Goal: Transaction & Acquisition: Book appointment/travel/reservation

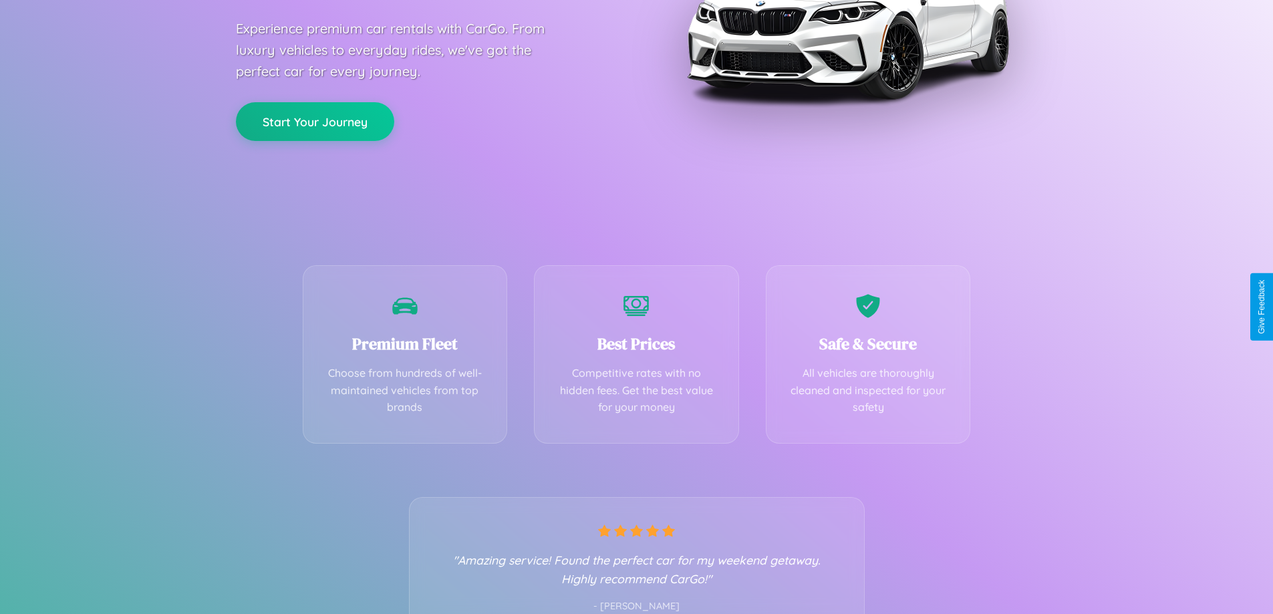
scroll to position [263, 0]
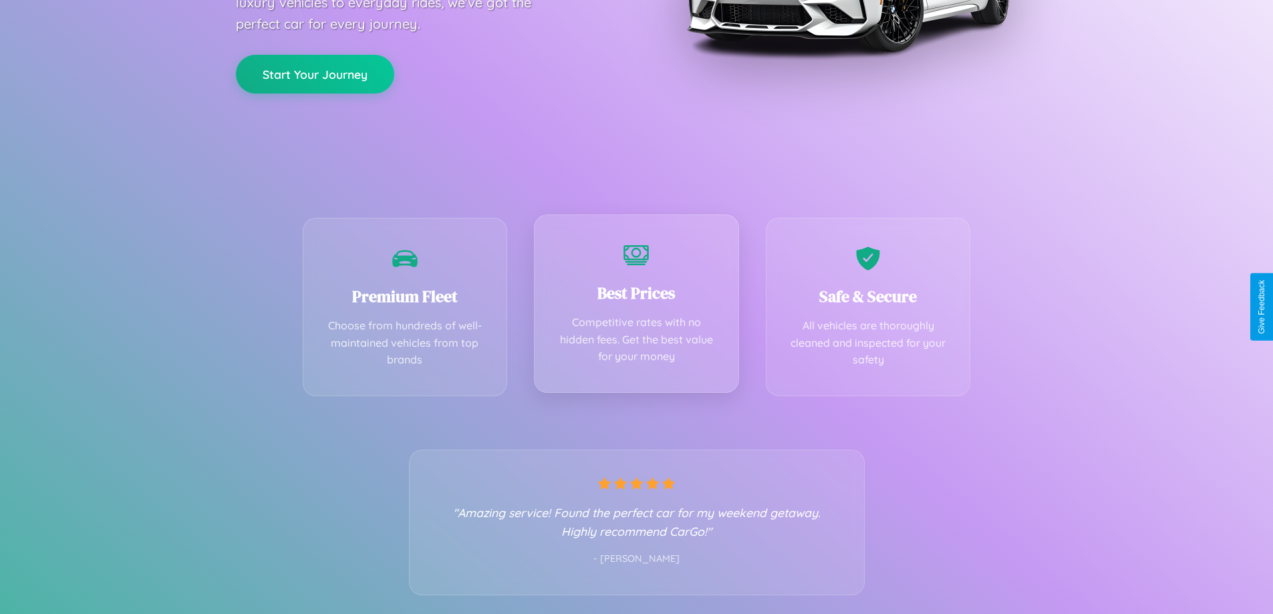
click at [636, 307] on div "Best Prices Competitive rates with no hidden fees. Get the best value for your …" at bounding box center [636, 304] width 205 height 178
click at [315, 73] on button "Start Your Journey" at bounding box center [315, 72] width 158 height 39
click at [315, 72] on button "Start Your Journey" at bounding box center [315, 72] width 158 height 39
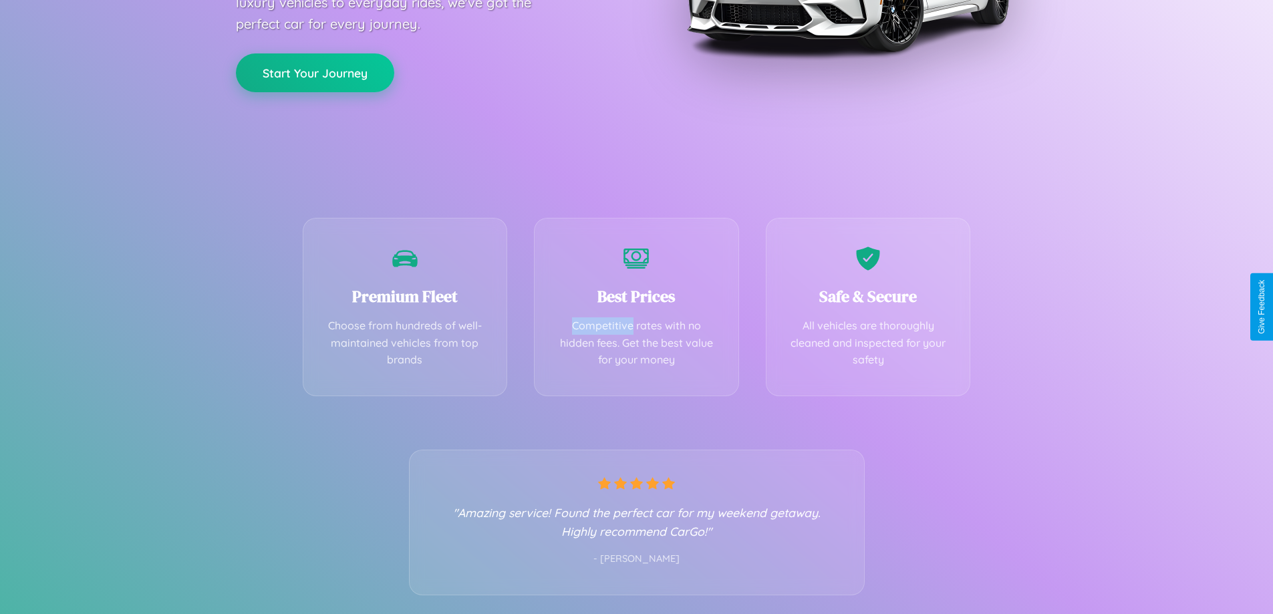
click at [315, 72] on button "Start Your Journey" at bounding box center [315, 72] width 158 height 39
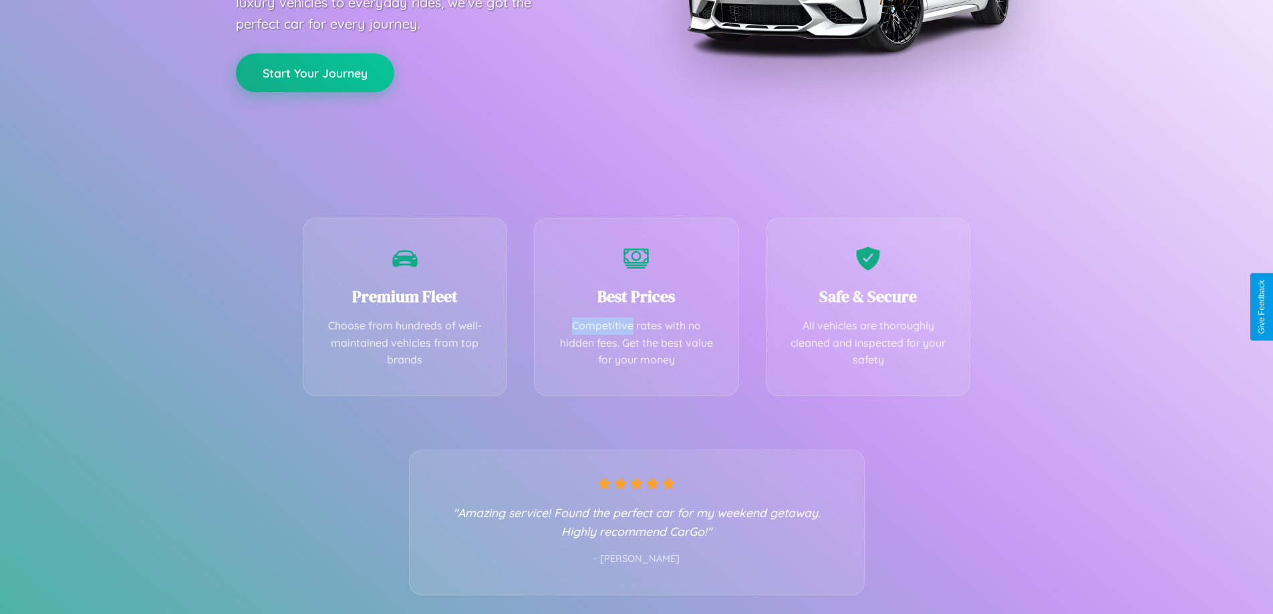
click at [315, 72] on button "Start Your Journey" at bounding box center [315, 72] width 158 height 39
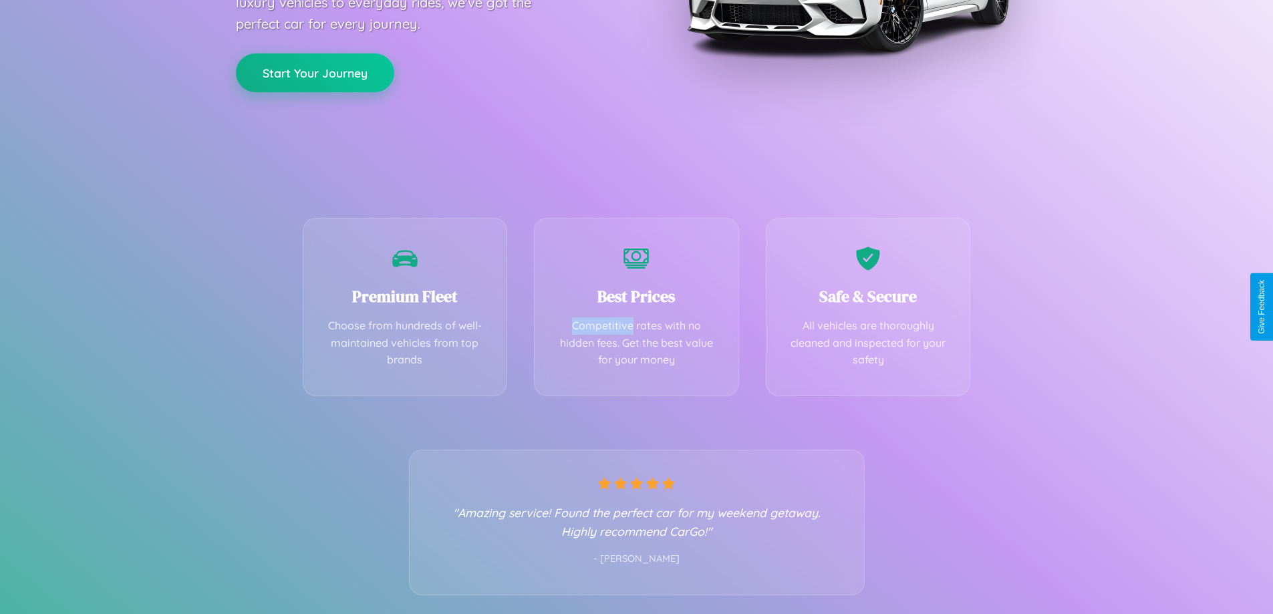
click at [315, 72] on button "Start Your Journey" at bounding box center [315, 72] width 158 height 39
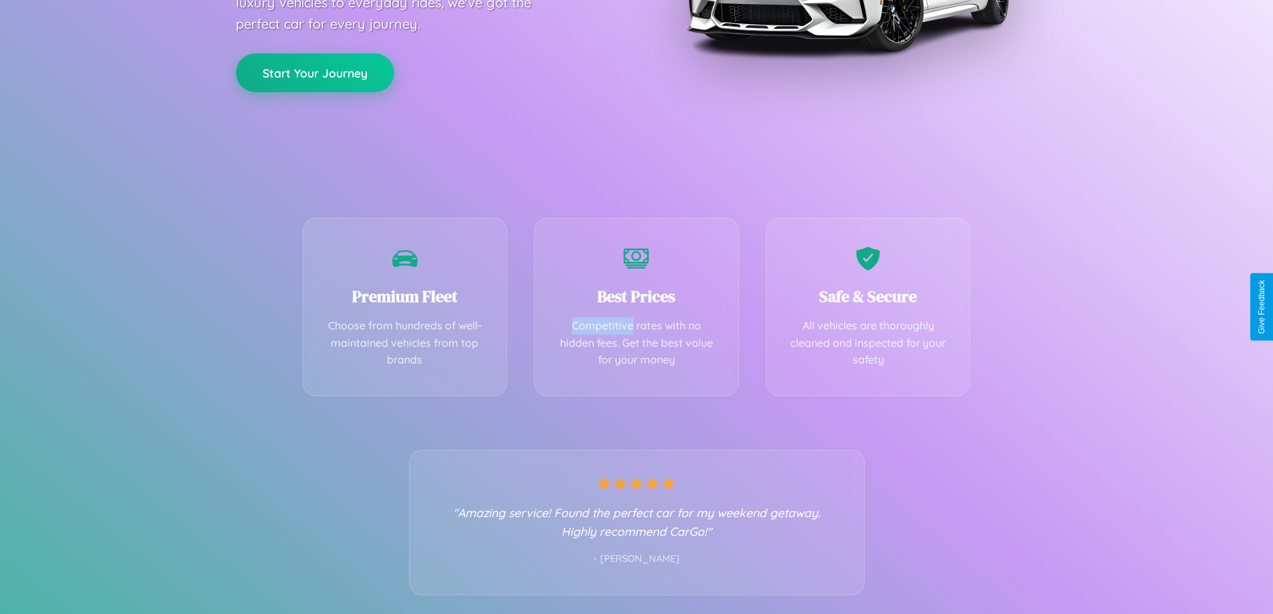
click at [315, 72] on button "Start Your Journey" at bounding box center [315, 72] width 158 height 39
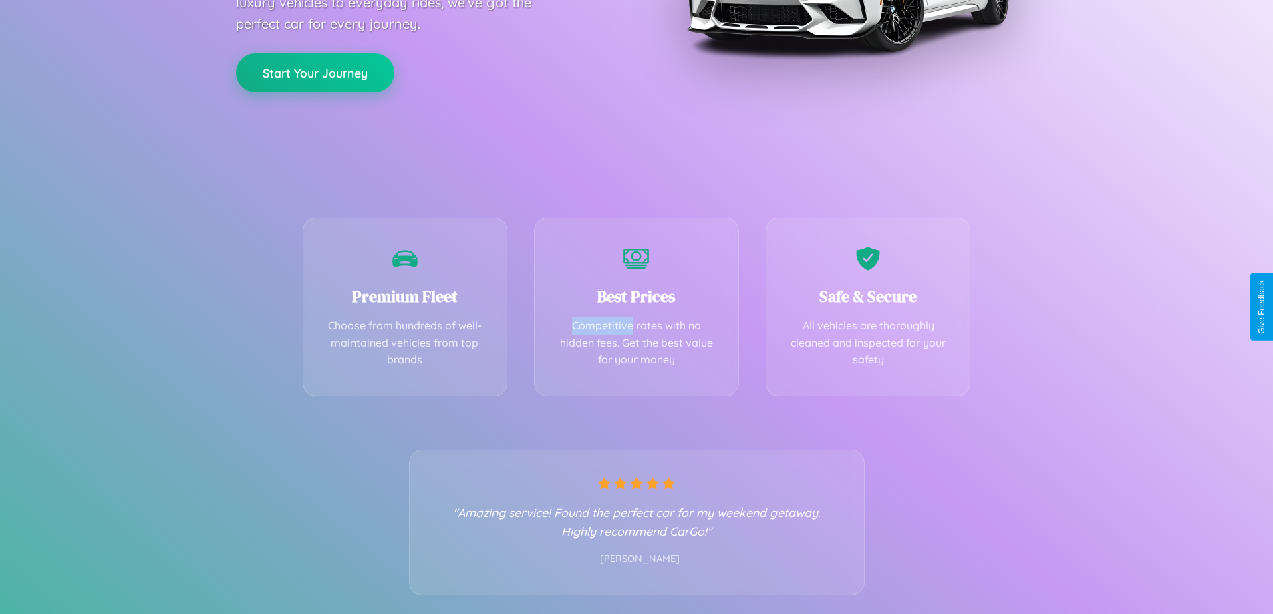
click at [315, 72] on button "Start Your Journey" at bounding box center [315, 72] width 158 height 39
